Goal: Navigation & Orientation: Find specific page/section

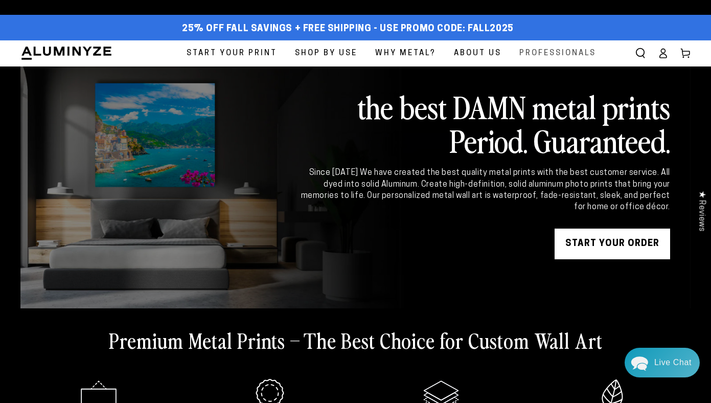
click at [555, 54] on span "Professionals" at bounding box center [557, 53] width 77 height 14
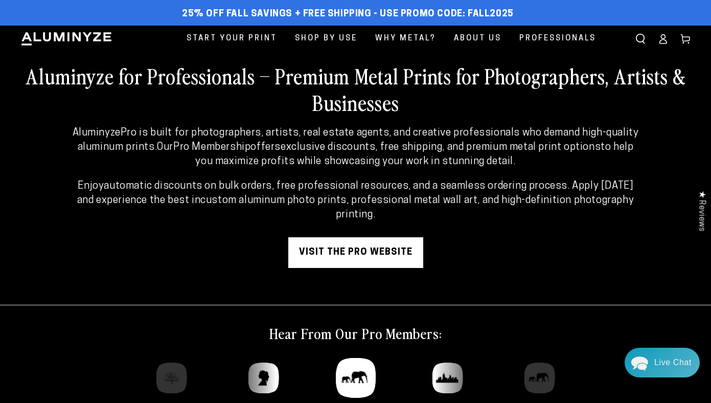
click at [664, 40] on icon at bounding box center [663, 39] width 10 height 10
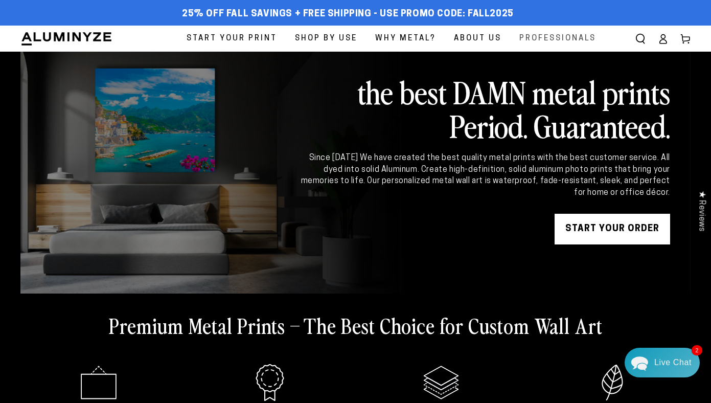
click at [566, 39] on span "Professionals" at bounding box center [557, 39] width 77 height 14
